Goal: Task Accomplishment & Management: Manage account settings

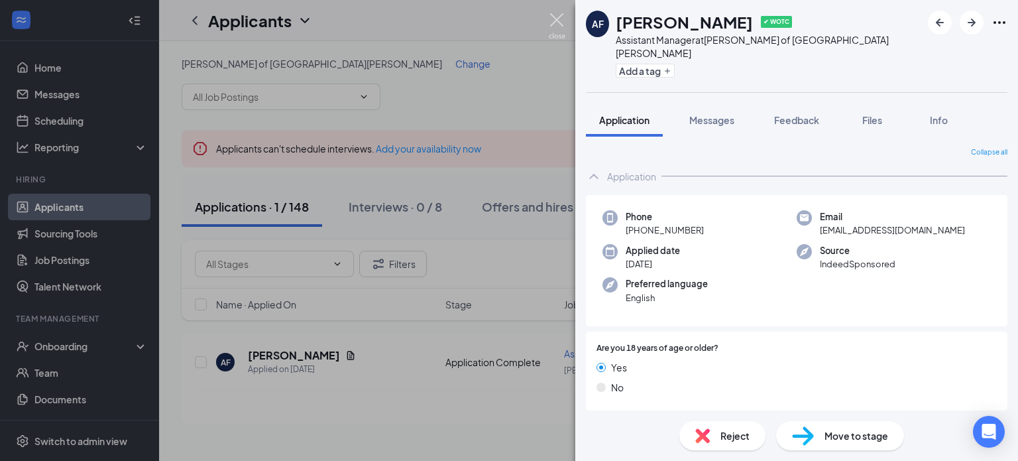
click at [560, 25] on img at bounding box center [557, 26] width 17 height 26
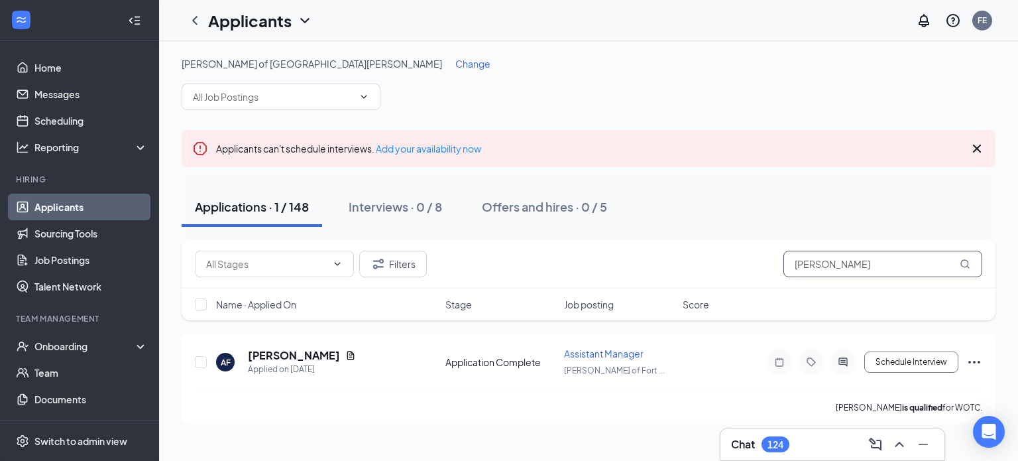
click at [894, 272] on input "[PERSON_NAME]" at bounding box center [883, 264] width 199 height 27
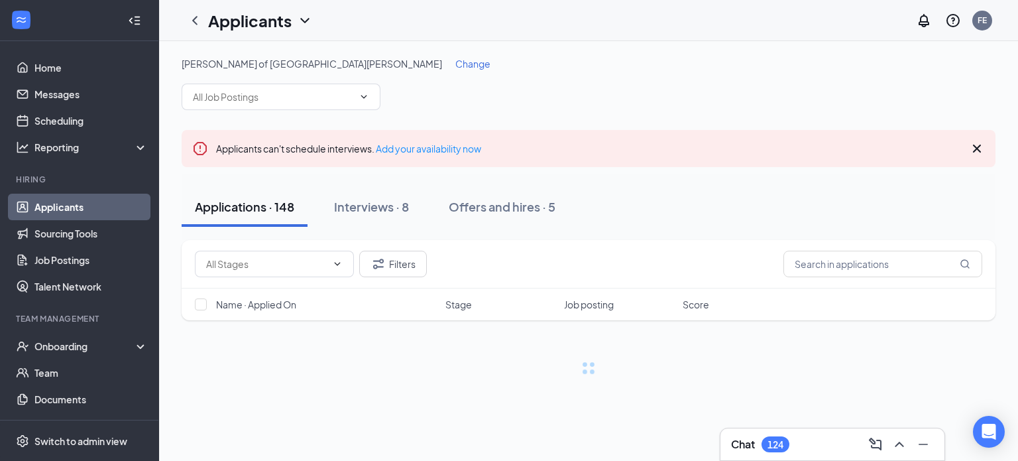
click at [787, 230] on div "Applications · 148 Interviews · 8 Offers and hires · 5" at bounding box center [589, 207] width 814 height 66
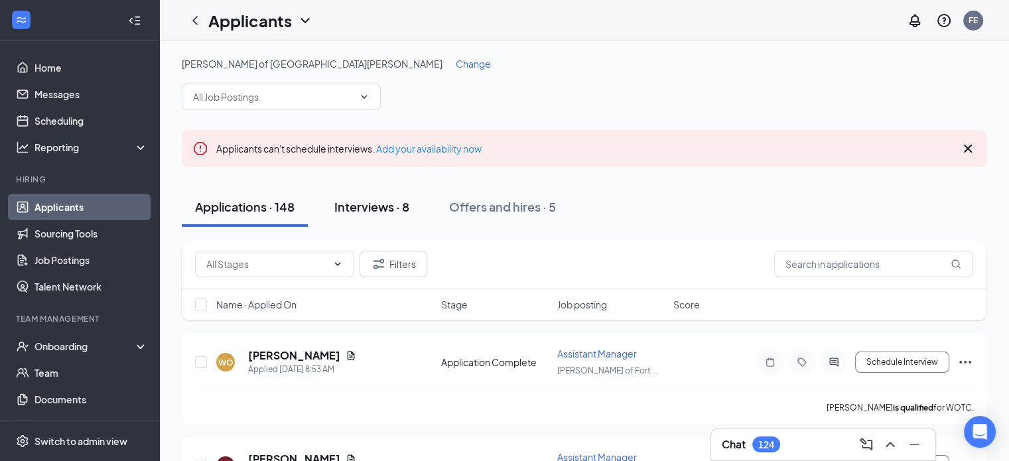
click at [376, 204] on div "Interviews · 8" at bounding box center [371, 206] width 75 height 17
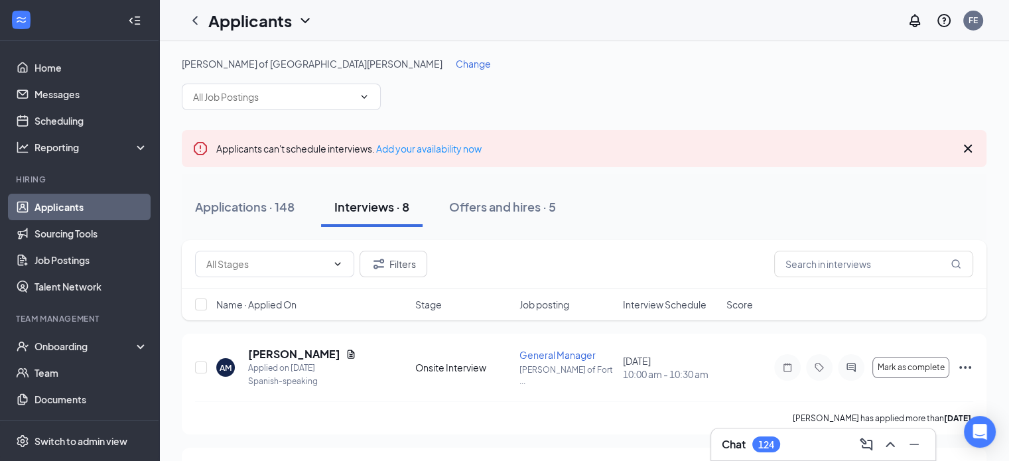
click at [674, 310] on span "Interview Schedule" at bounding box center [665, 304] width 84 height 13
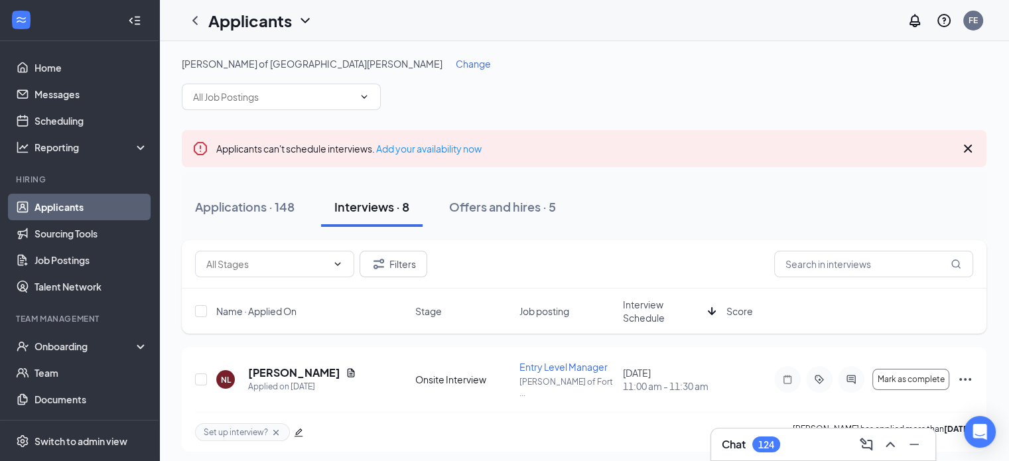
click at [656, 314] on span "Interview Schedule" at bounding box center [663, 311] width 80 height 27
click at [976, 142] on div "Applicants can't schedule interviews. Add your availability now" at bounding box center [584, 148] width 804 height 37
click at [971, 149] on icon "Cross" at bounding box center [967, 149] width 16 height 16
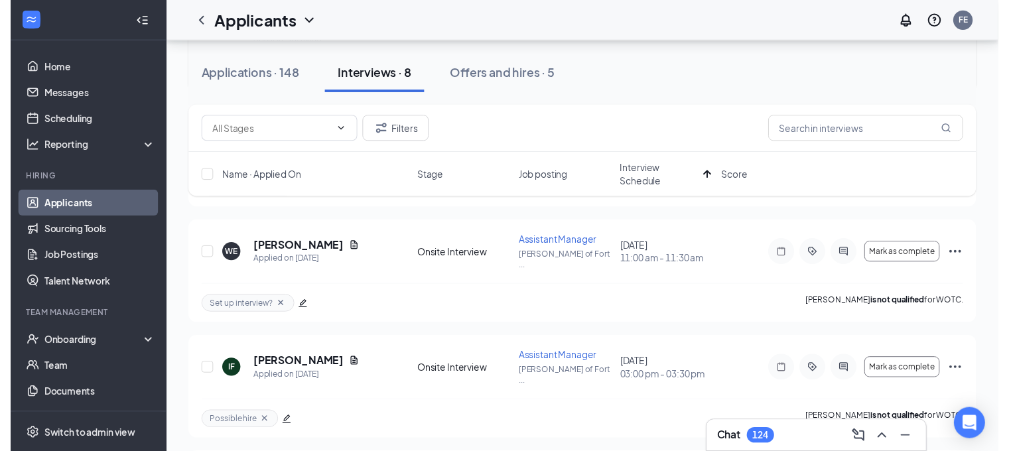
scroll to position [400, 0]
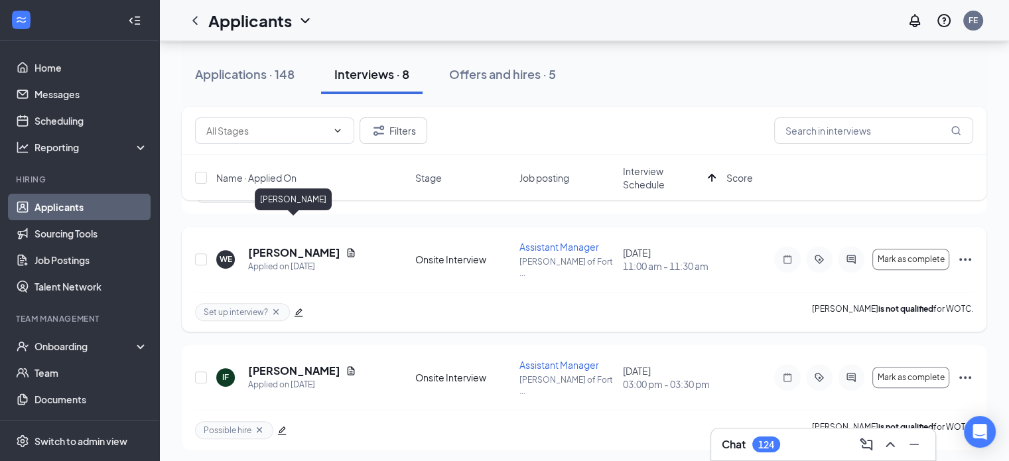
click at [275, 245] on h5 "[PERSON_NAME]" at bounding box center [294, 252] width 92 height 15
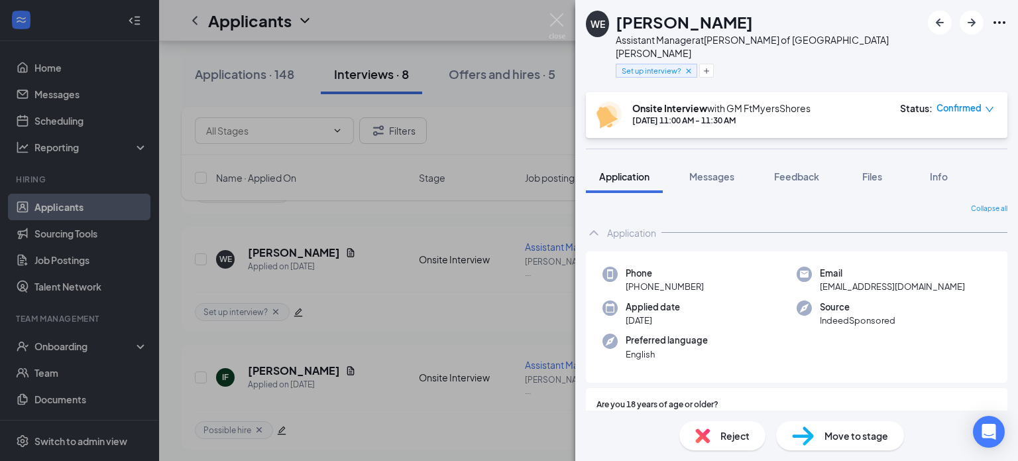
click at [981, 101] on span "Confirmed" at bounding box center [959, 107] width 45 height 13
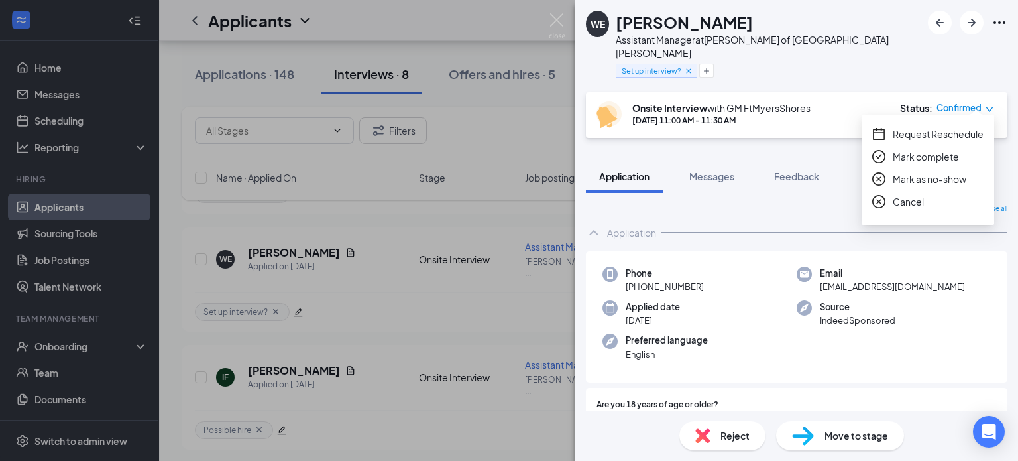
click at [987, 105] on icon "down" at bounding box center [989, 109] width 9 height 9
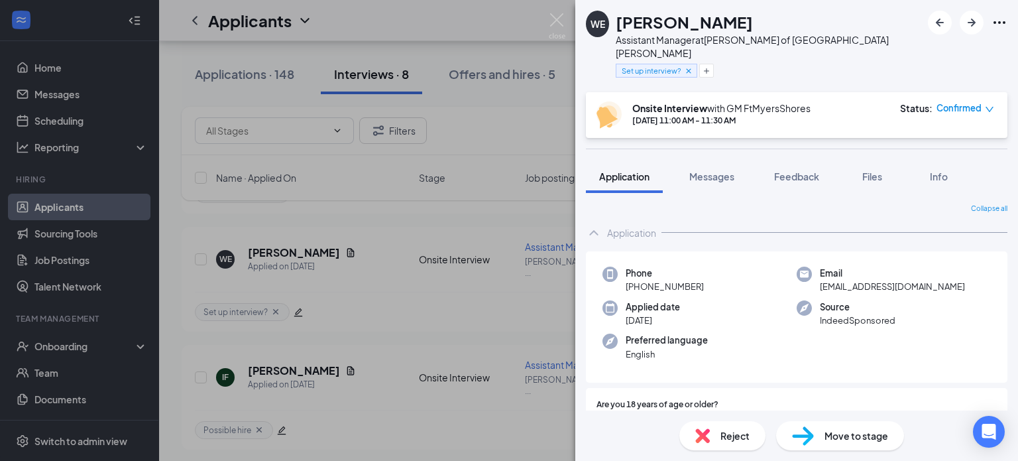
click at [987, 105] on icon "down" at bounding box center [989, 109] width 9 height 9
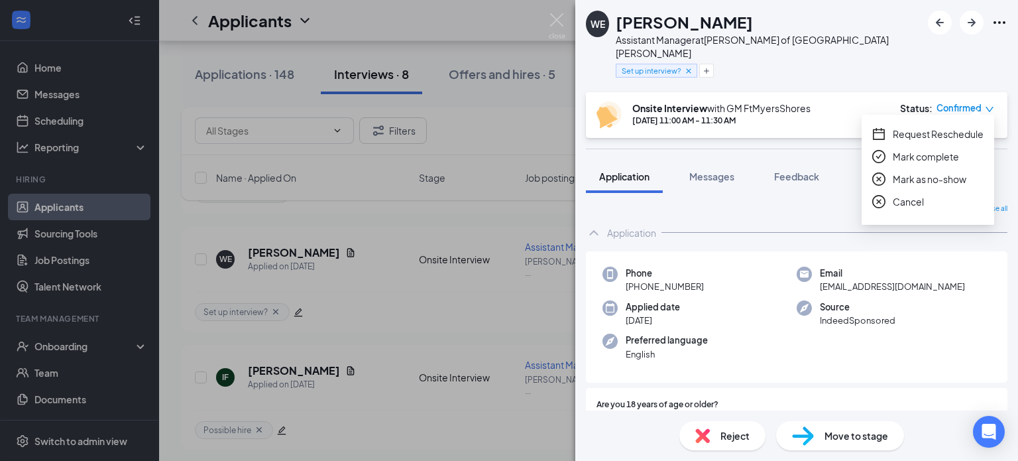
click at [949, 175] on span "Mark as no-show" at bounding box center [930, 179] width 74 height 15
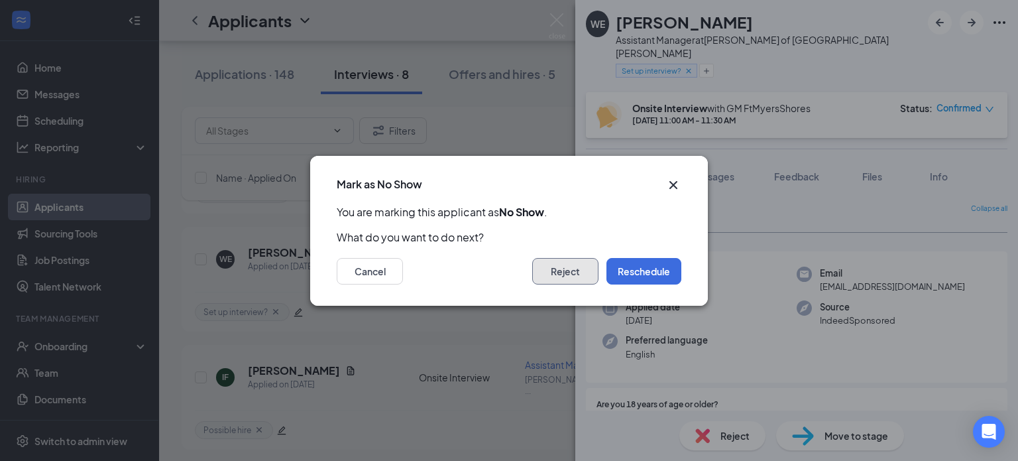
click at [574, 276] on button "Reject" at bounding box center [565, 271] width 66 height 27
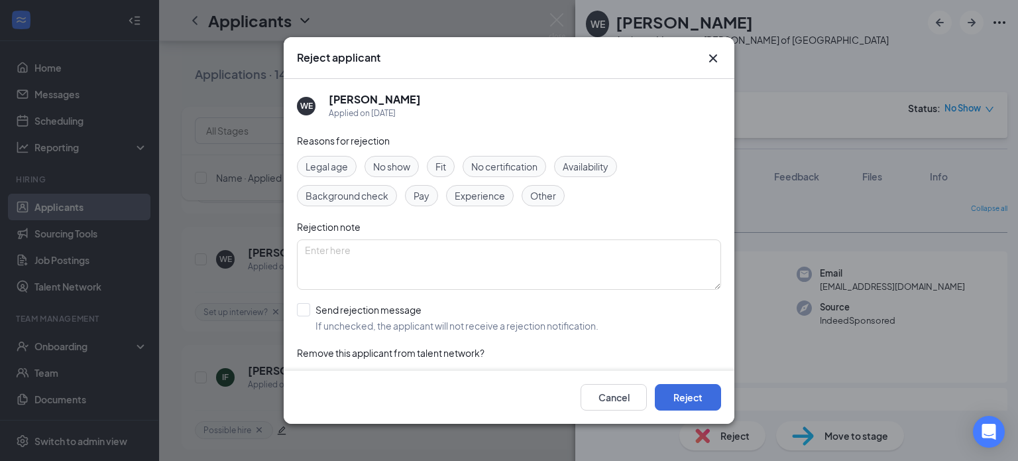
click at [390, 162] on span "No show" at bounding box center [391, 166] width 37 height 15
click at [688, 390] on button "Reject" at bounding box center [688, 397] width 66 height 27
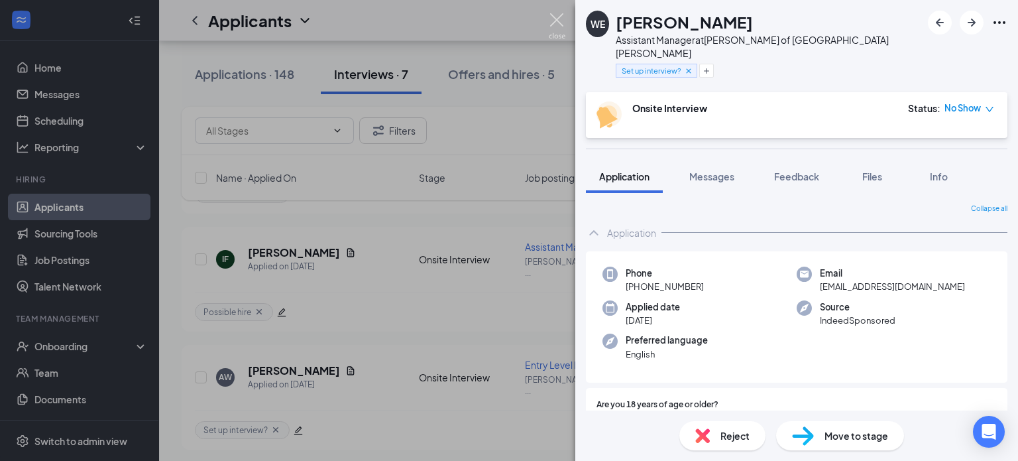
click at [556, 23] on img at bounding box center [557, 26] width 17 height 26
